Goal: Check status: Check status

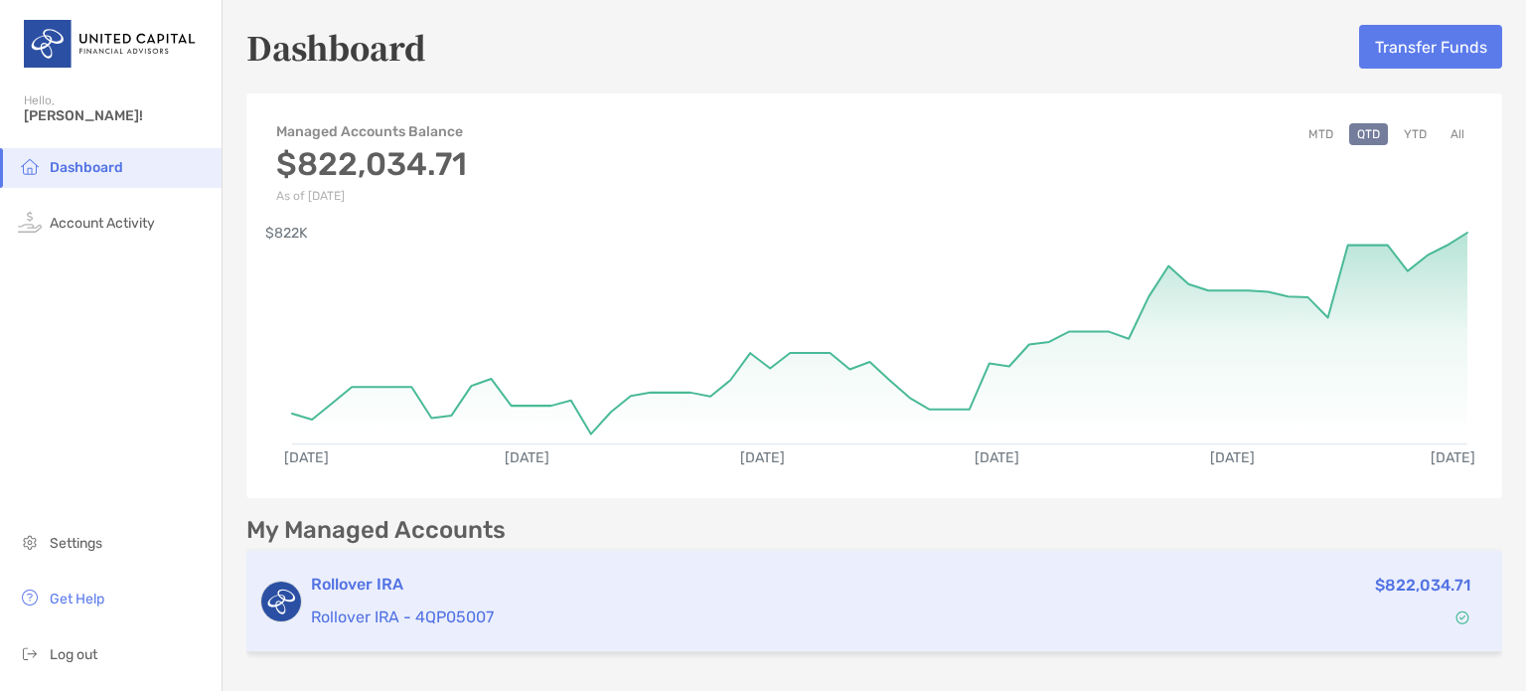
click at [691, 600] on div "Rollover IRA Rollover IRA - 4QP05007" at bounding box center [704, 600] width 786 height 57
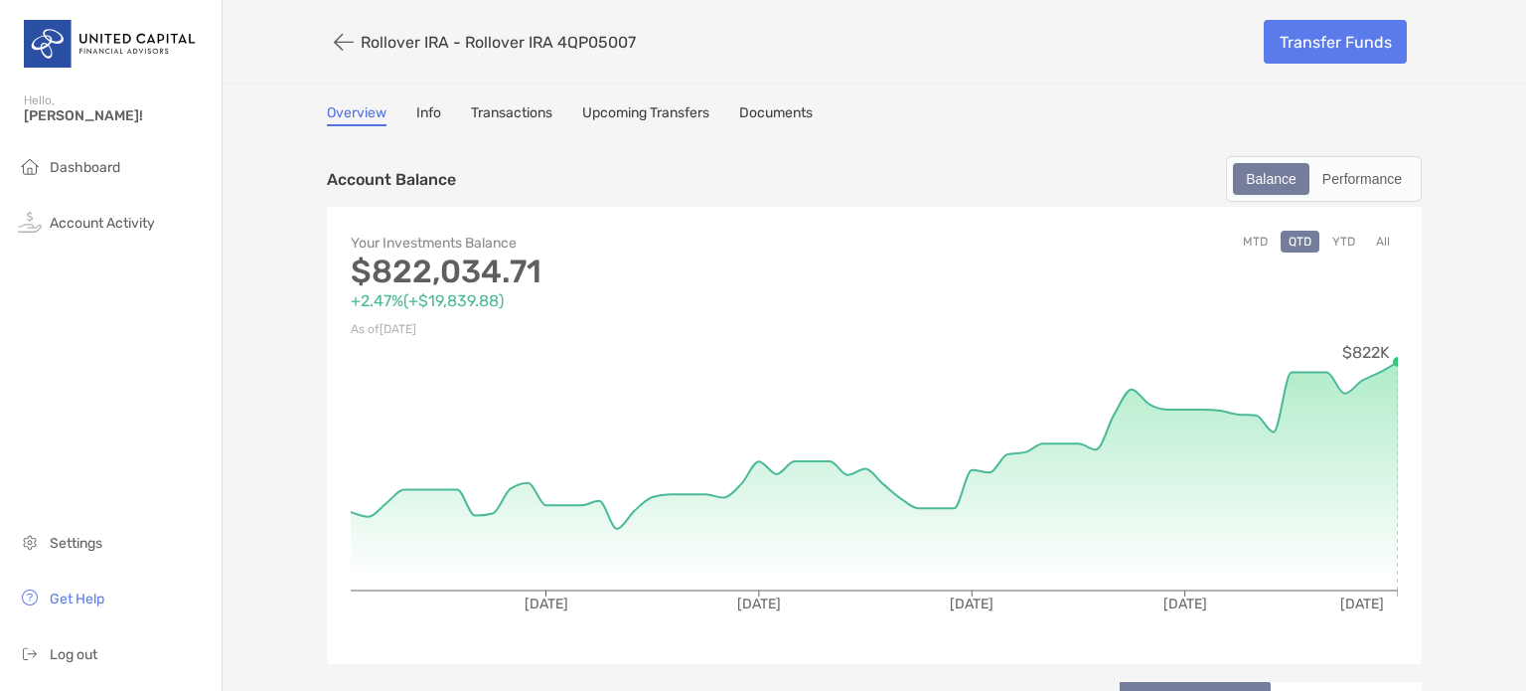
click at [1344, 235] on button "YTD" at bounding box center [1344, 242] width 39 height 22
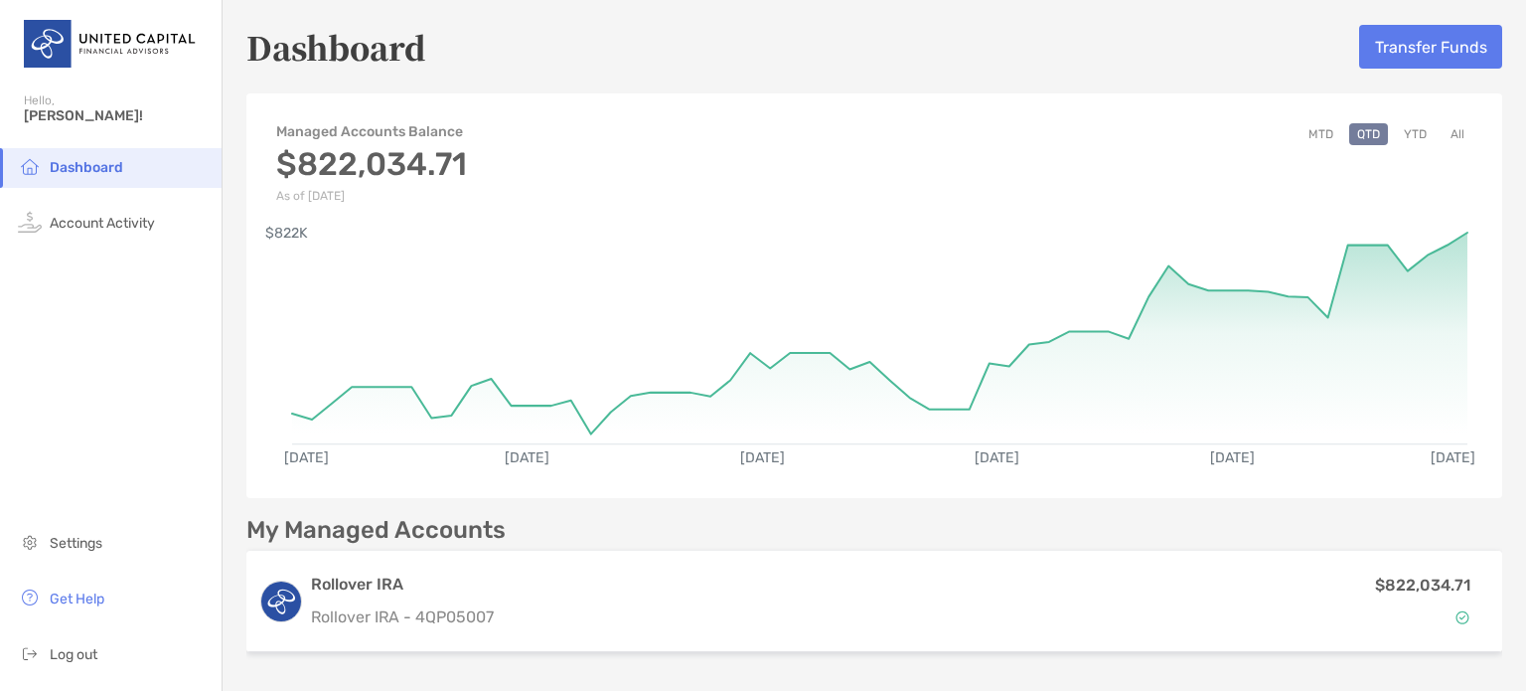
click at [1310, 130] on button "MTD" at bounding box center [1321, 134] width 41 height 22
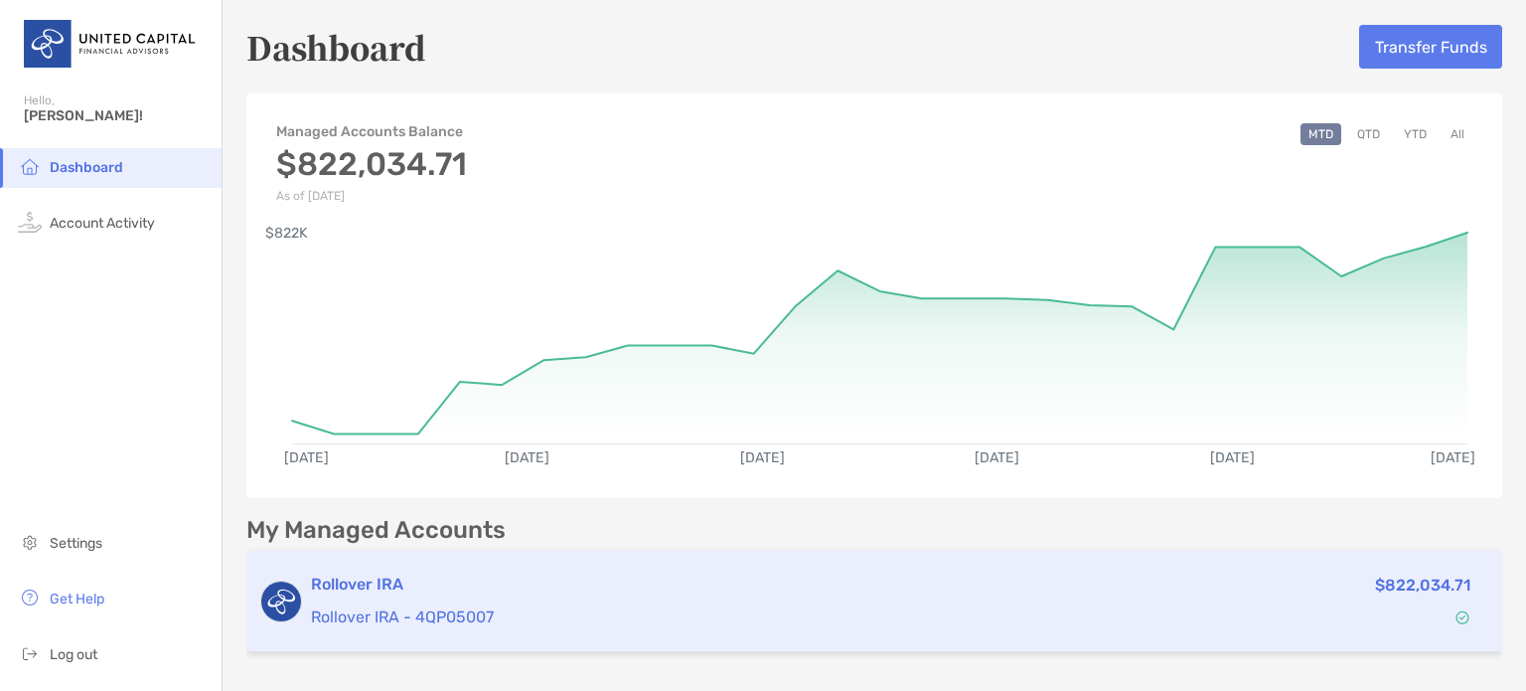
click at [485, 609] on p "Rollover IRA - 4QP05007" at bounding box center [704, 616] width 786 height 25
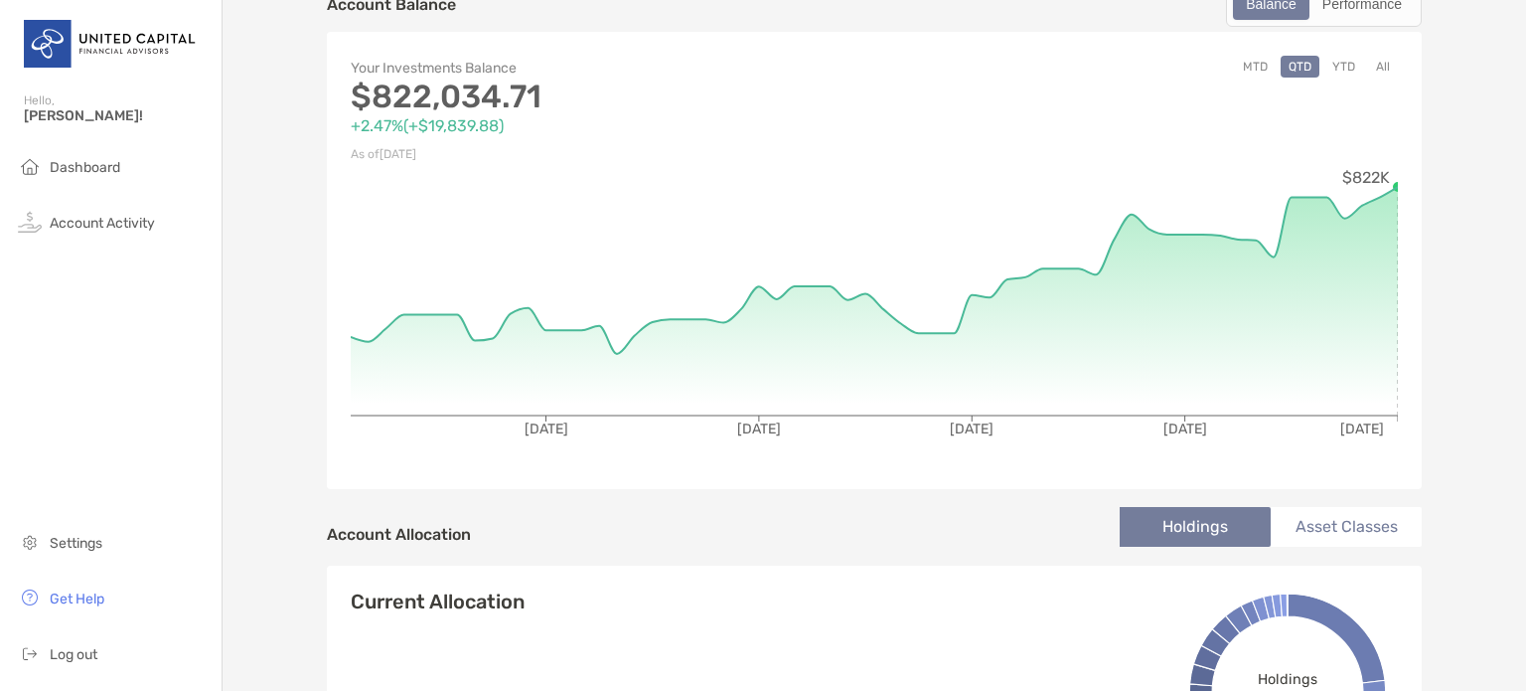
scroll to position [169, 0]
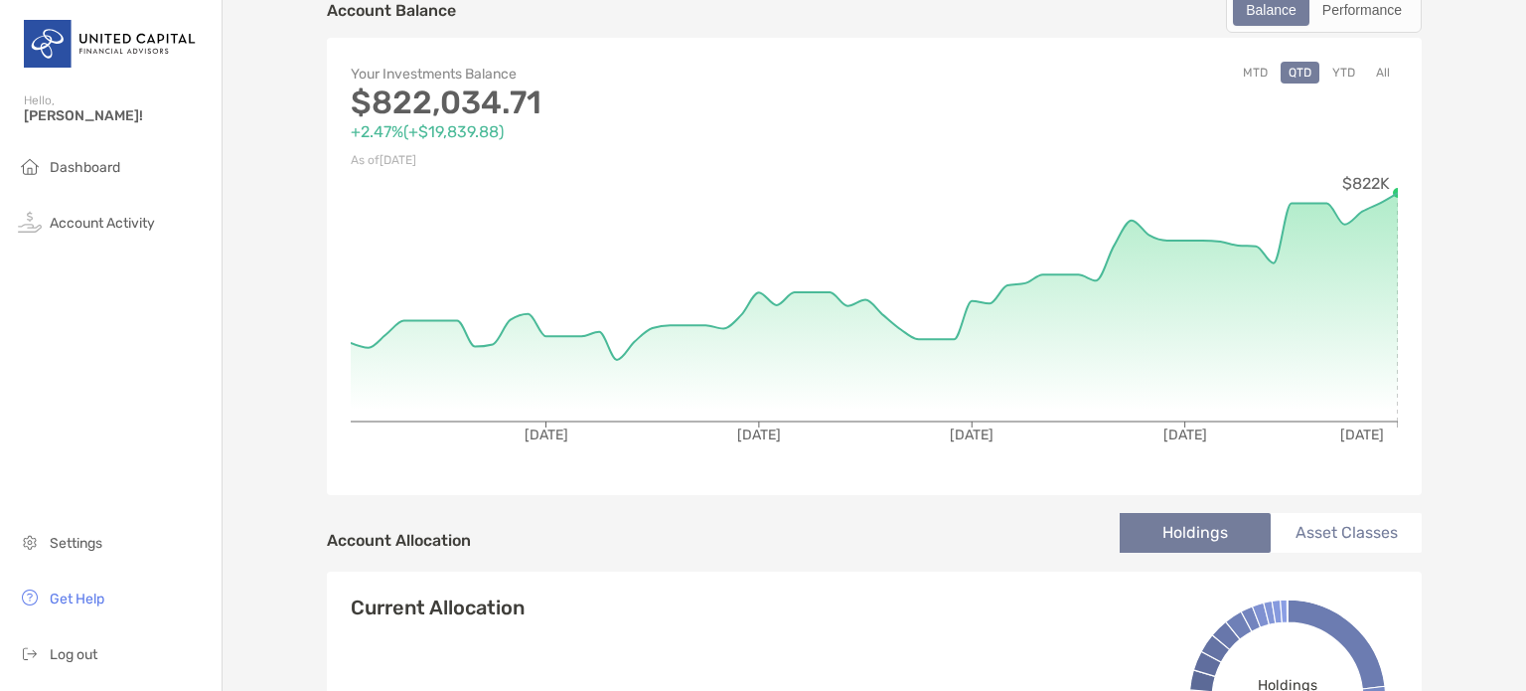
click at [1320, 528] on li "Asset Classes" at bounding box center [1346, 533] width 151 height 40
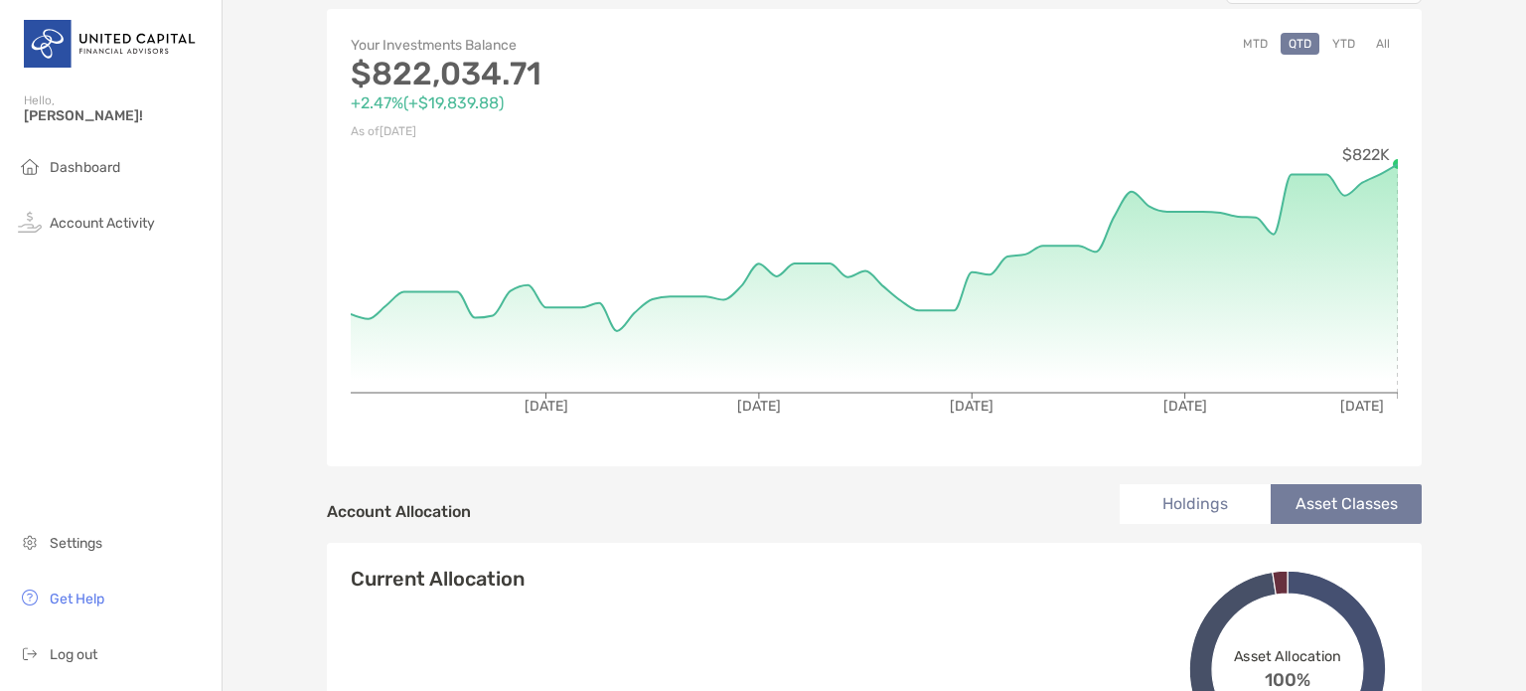
scroll to position [174, 0]
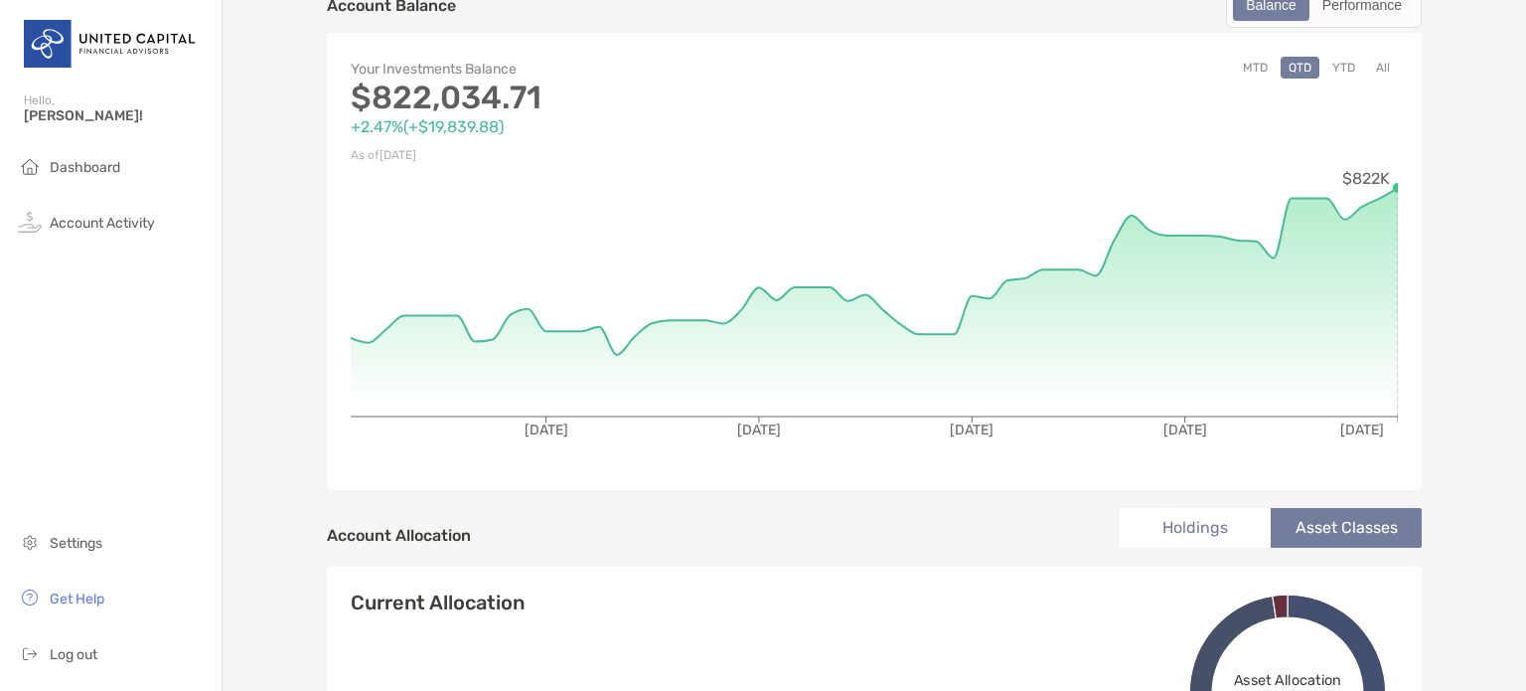
click at [1334, 63] on button "YTD" at bounding box center [1344, 68] width 39 height 22
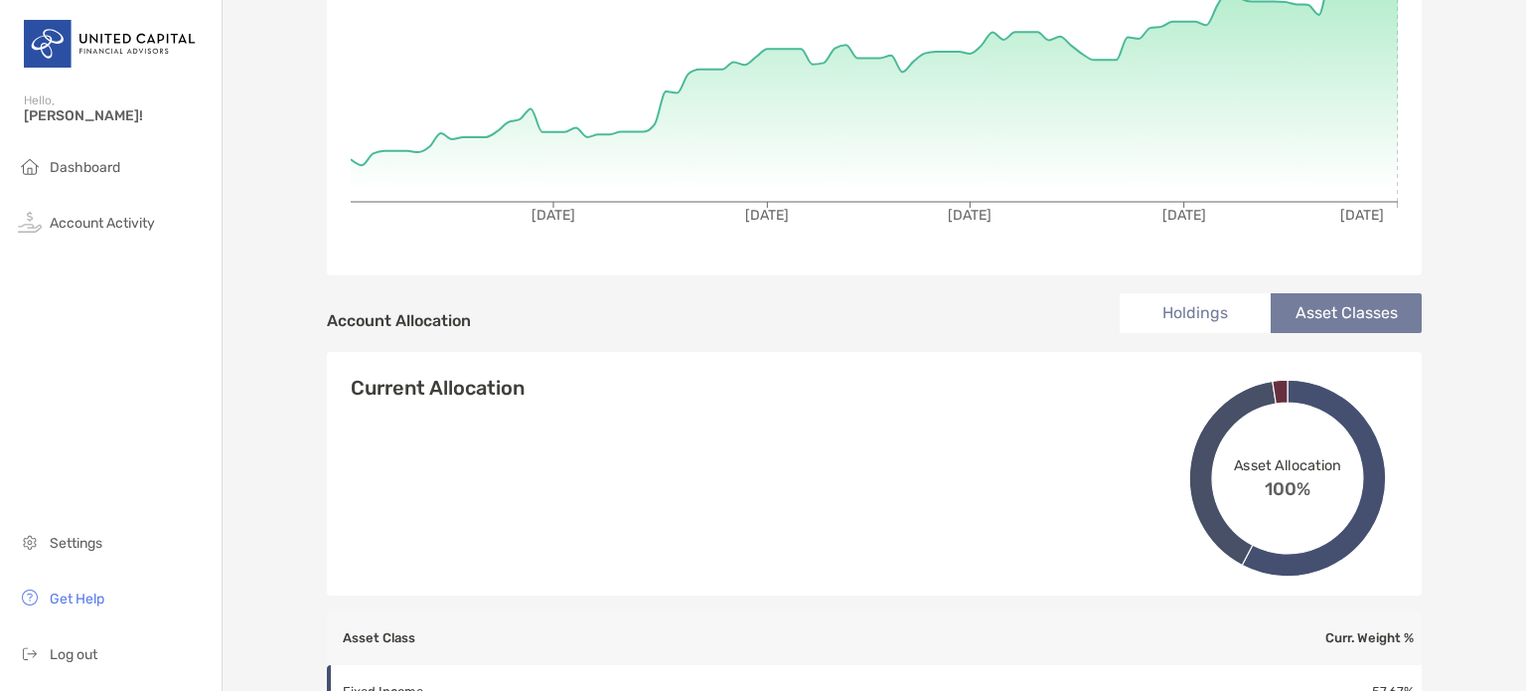
scroll to position [369, 0]
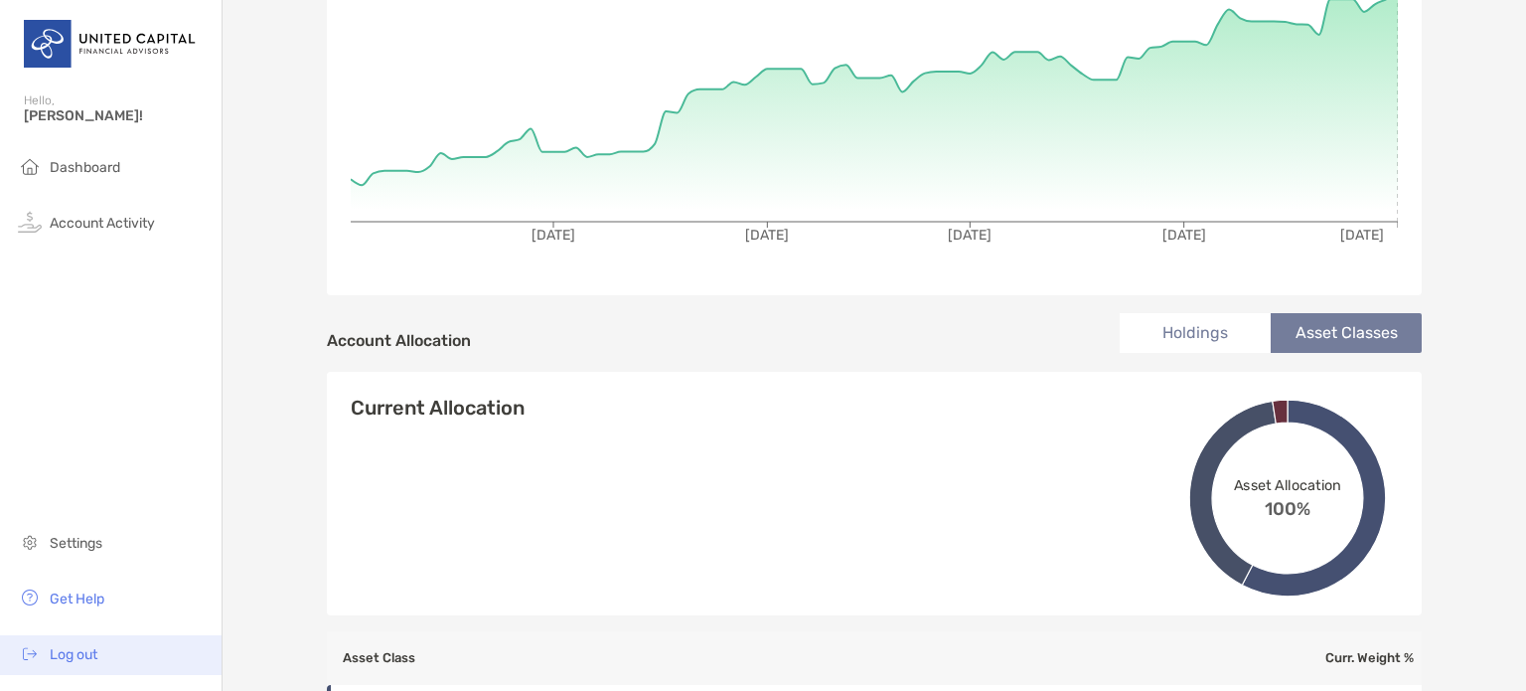
click at [60, 651] on span "Log out" at bounding box center [74, 654] width 48 height 17
